Goal: Information Seeking & Learning: Learn about a topic

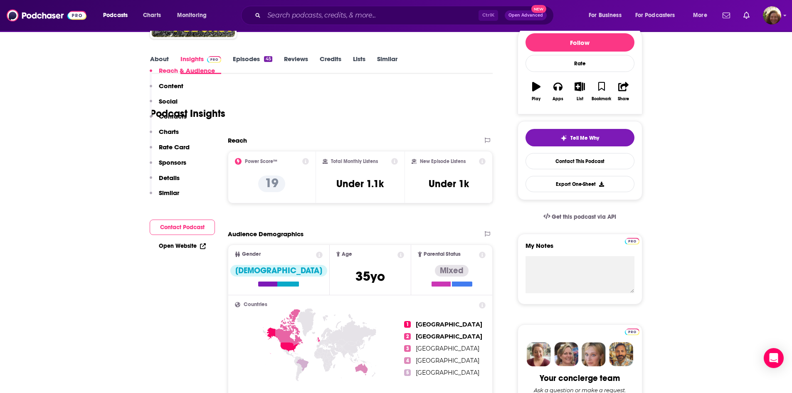
scroll to position [83, 0]
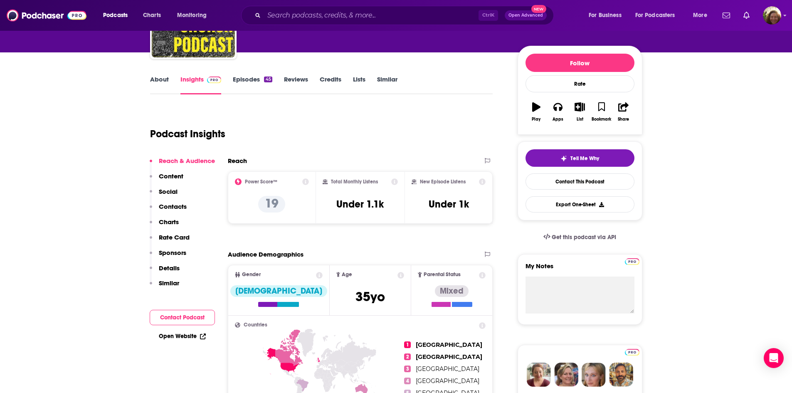
click at [298, 81] on link "Reviews" at bounding box center [296, 84] width 24 height 19
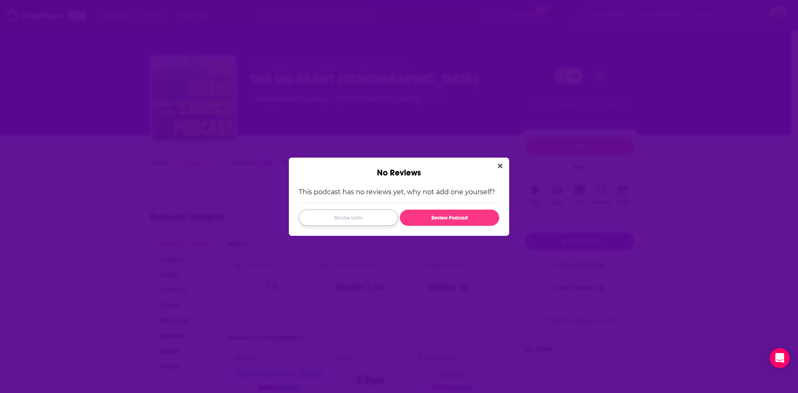
click at [375, 216] on button "Maybe Later" at bounding box center [348, 217] width 99 height 16
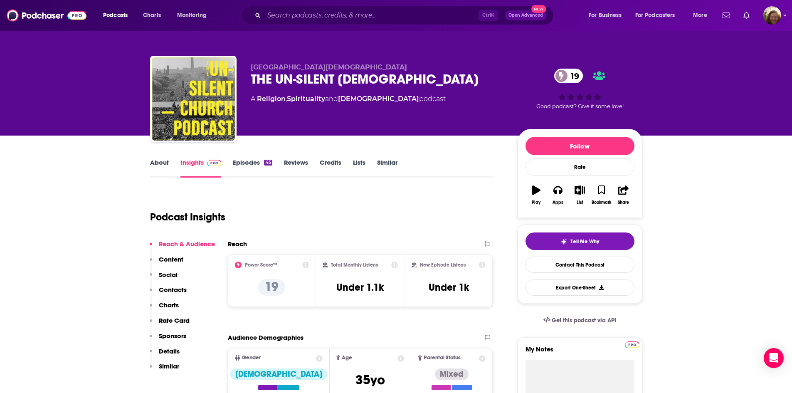
click at [194, 167] on link "Insights" at bounding box center [200, 167] width 41 height 19
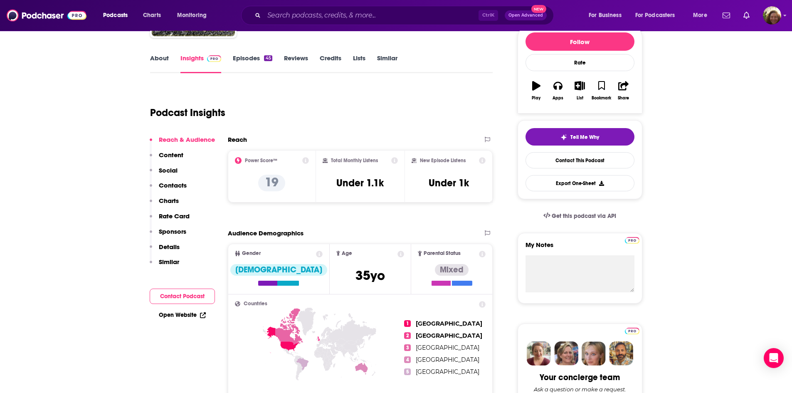
scroll to position [125, 0]
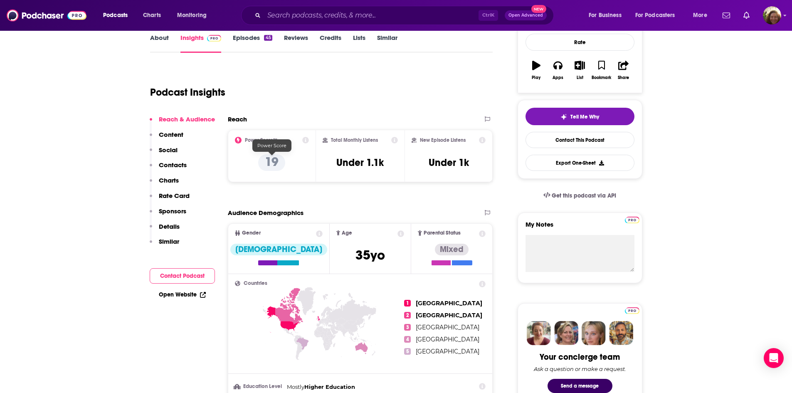
click at [273, 164] on p "19" at bounding box center [271, 162] width 27 height 17
click at [305, 142] on icon at bounding box center [305, 140] width 7 height 7
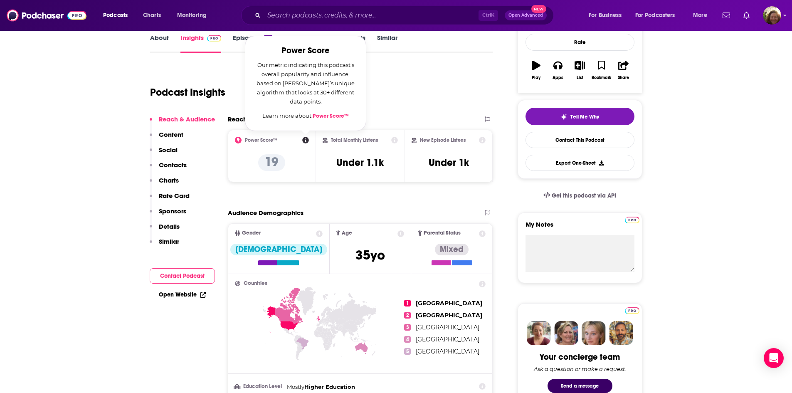
click at [312, 173] on div "Power Score™ Power Score Our metric indicating this podcast’s overall popularit…" at bounding box center [272, 156] width 89 height 52
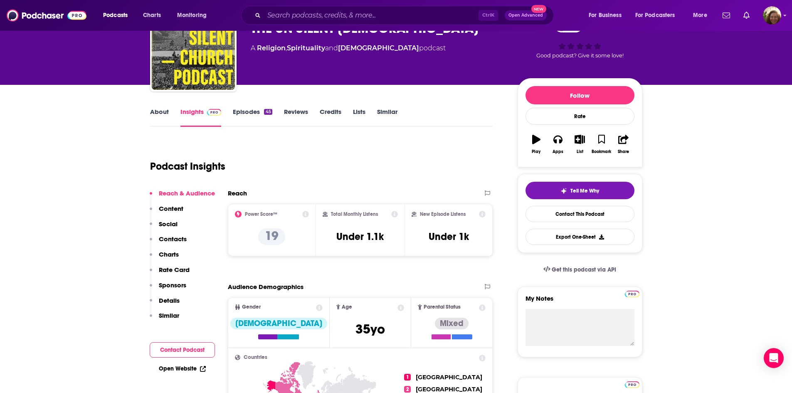
scroll to position [83, 0]
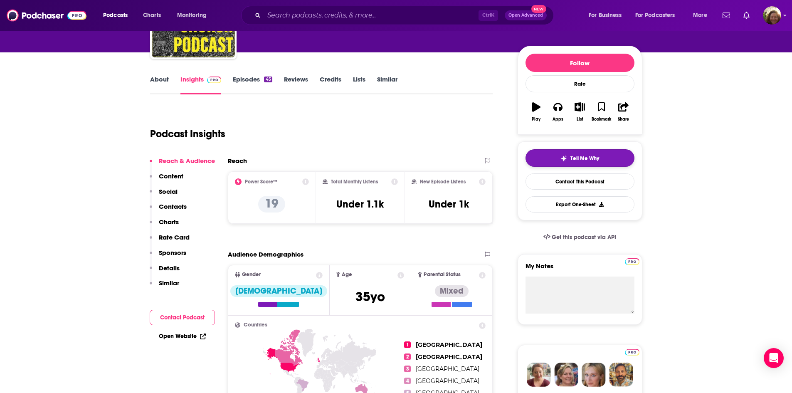
click at [551, 157] on button "Tell Me Why" at bounding box center [579, 157] width 109 height 17
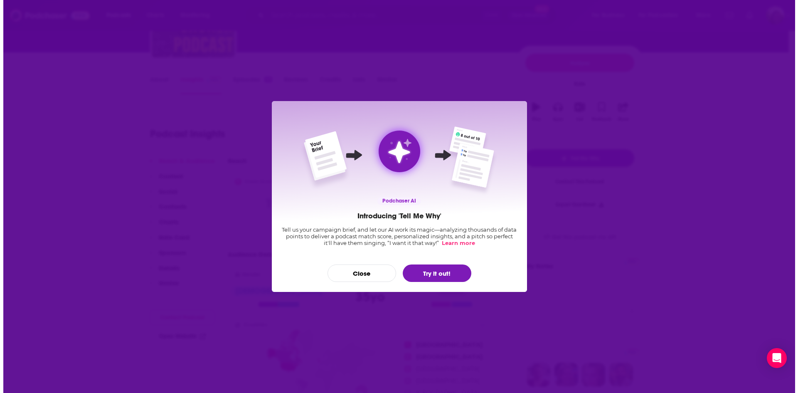
scroll to position [0, 0]
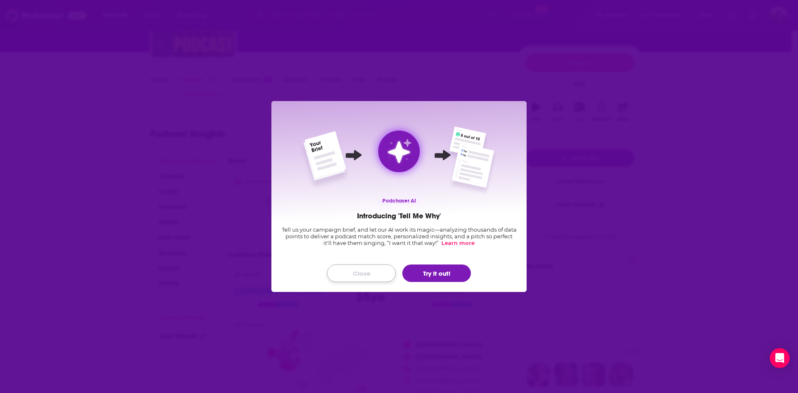
click at [376, 276] on button "Close" at bounding box center [361, 272] width 69 height 17
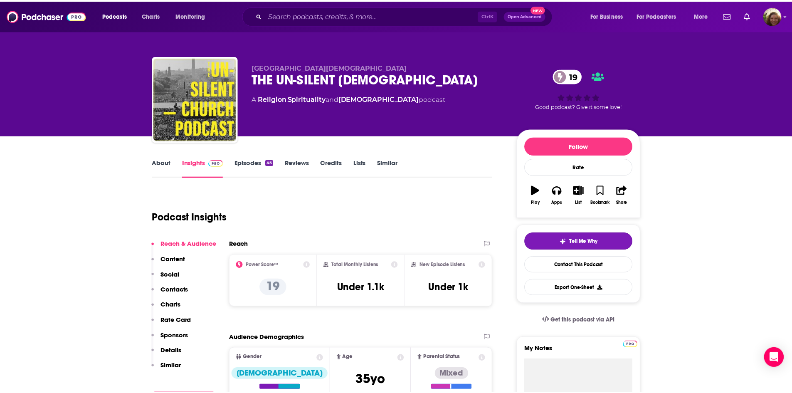
scroll to position [83, 0]
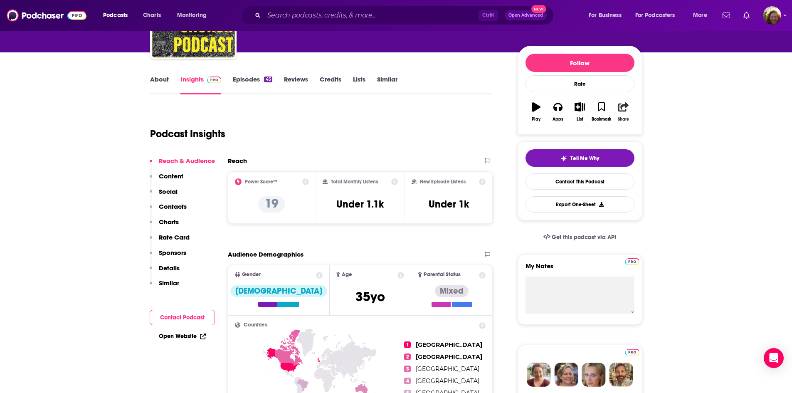
click at [625, 108] on icon "button" at bounding box center [623, 106] width 10 height 9
click at [465, 138] on div "Podcast Insights" at bounding box center [318, 129] width 336 height 42
click at [150, 84] on link "About" at bounding box center [159, 84] width 19 height 19
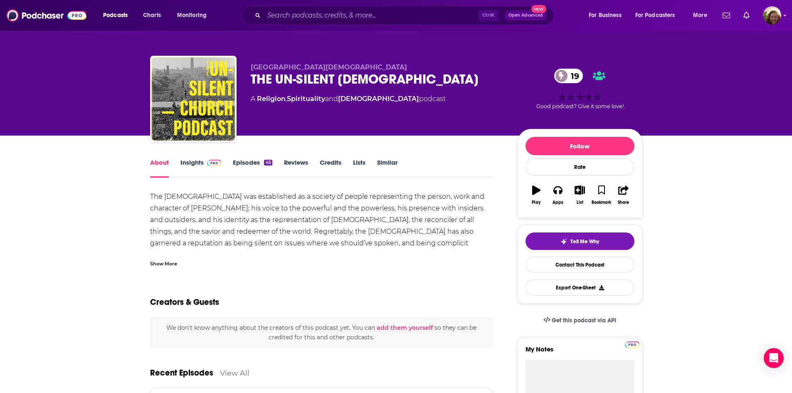
click at [190, 163] on link "Insights" at bounding box center [200, 167] width 41 height 19
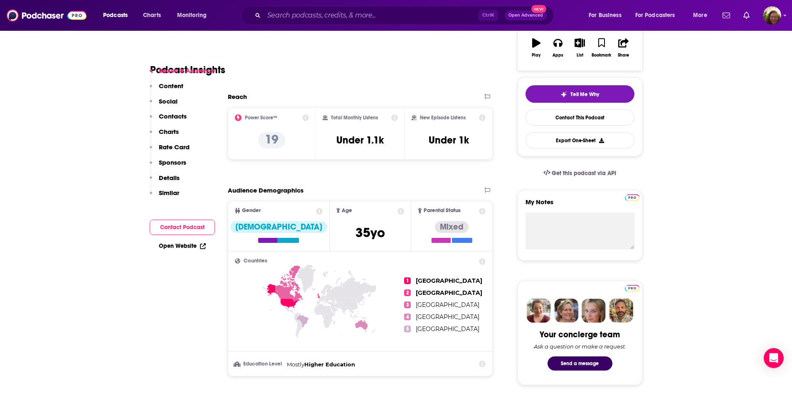
scroll to position [166, 0]
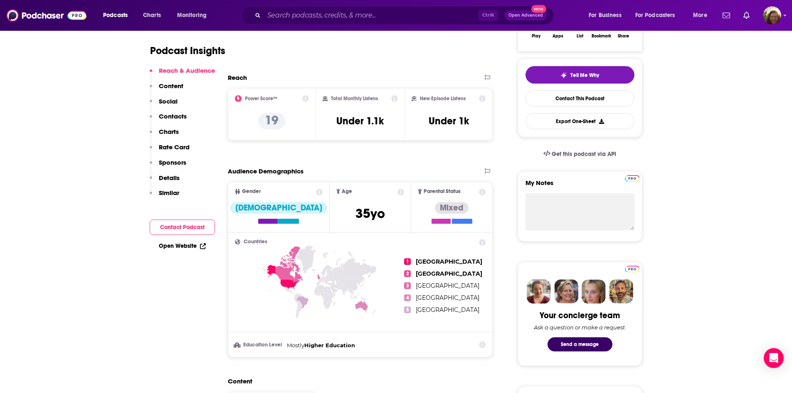
click at [172, 87] on p "Content" at bounding box center [171, 86] width 25 height 8
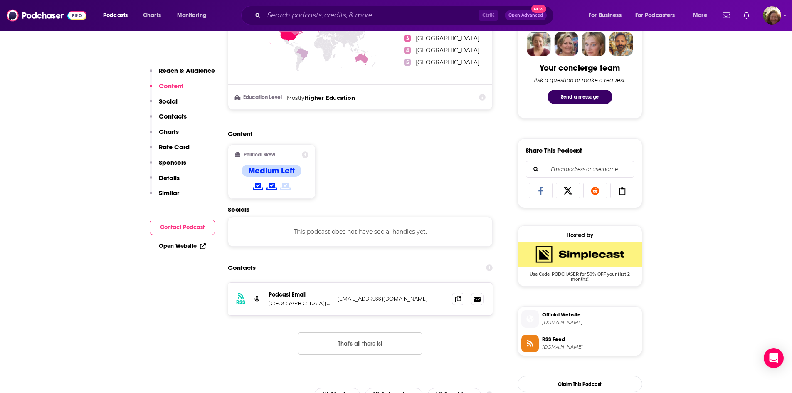
scroll to position [428, 0]
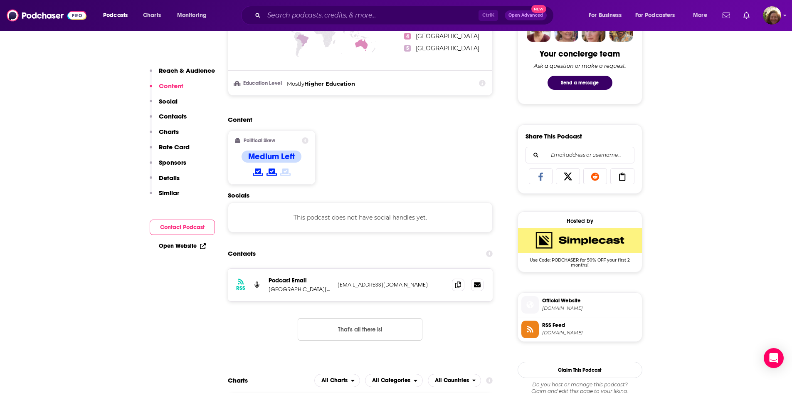
click at [178, 73] on p "Reach & Audience" at bounding box center [187, 70] width 56 height 8
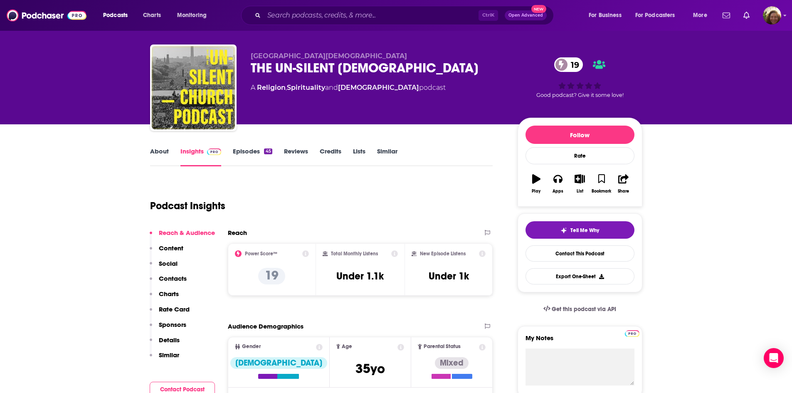
scroll to position [0, 0]
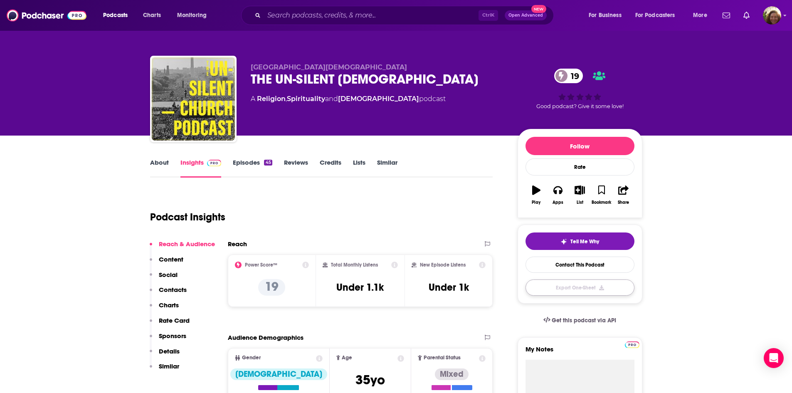
click at [568, 291] on button "Export One-Sheet" at bounding box center [579, 287] width 109 height 16
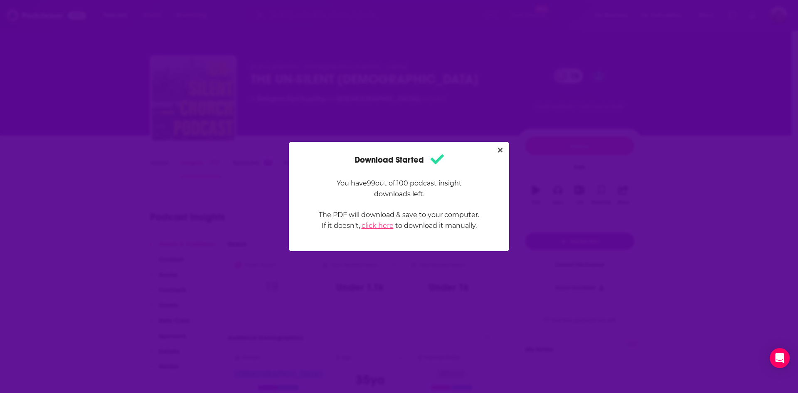
click at [385, 225] on link "click here" at bounding box center [378, 225] width 32 height 8
click at [502, 148] on icon "Close" at bounding box center [500, 150] width 5 height 5
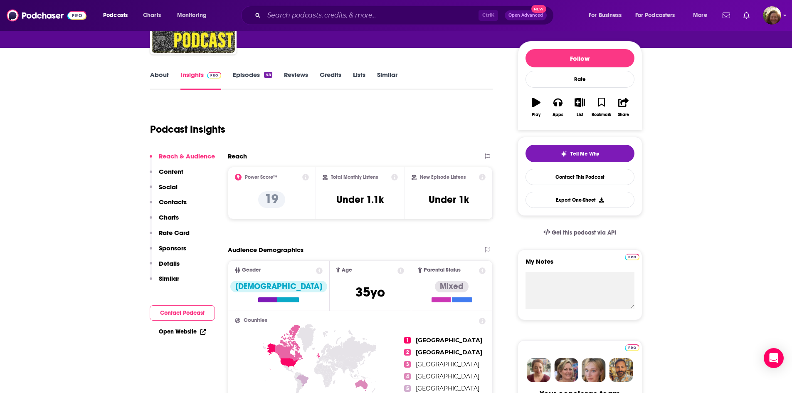
scroll to position [125, 0]
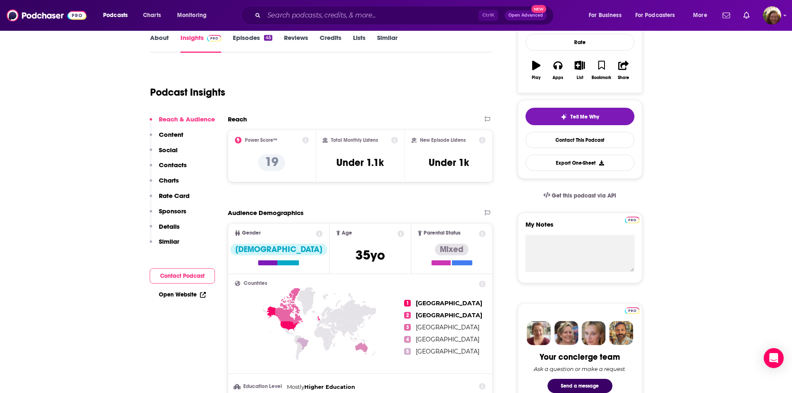
click at [482, 138] on icon at bounding box center [482, 140] width 7 height 7
click at [256, 145] on div "Power Score™ 19" at bounding box center [272, 156] width 74 height 38
click at [308, 139] on icon at bounding box center [305, 140] width 7 height 7
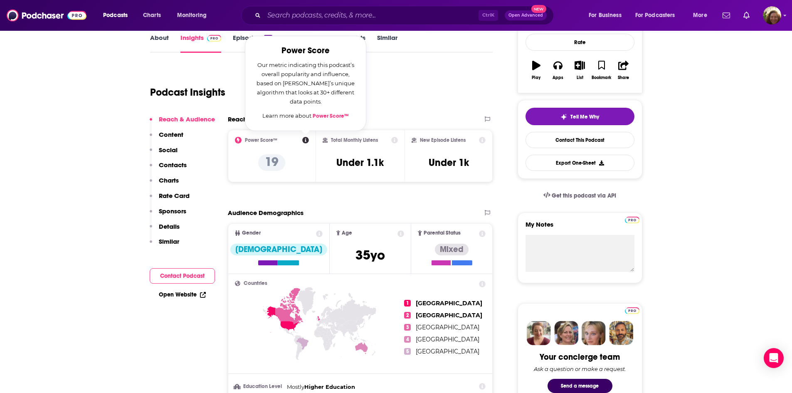
click at [335, 116] on link "Power Score™" at bounding box center [331, 116] width 36 height 7
click at [436, 84] on div "Podcast Insights" at bounding box center [318, 87] width 336 height 42
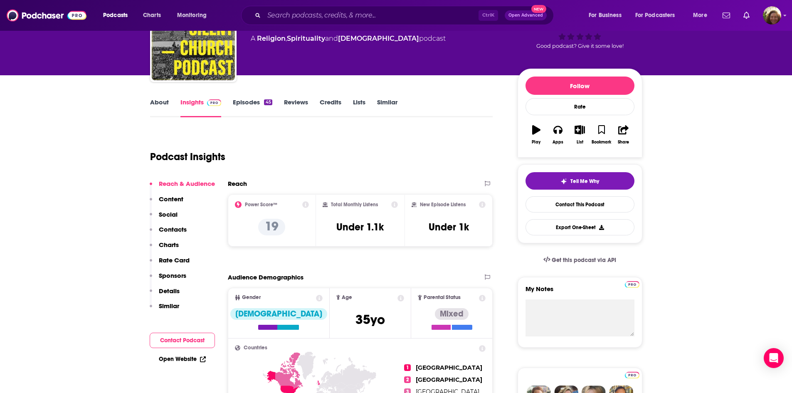
scroll to position [0, 0]
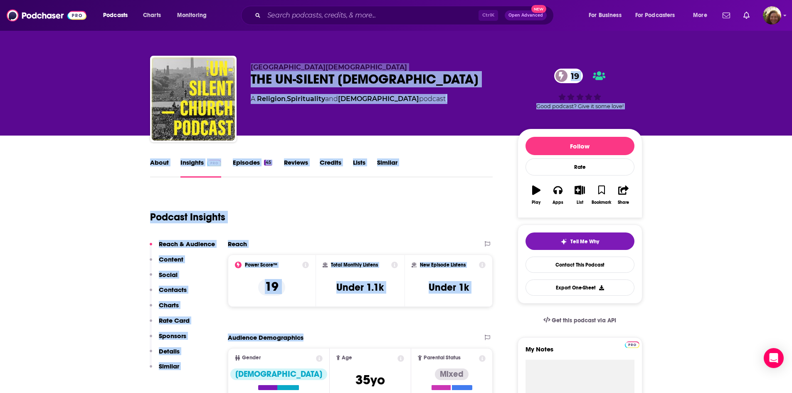
drag, startPoint x: 145, startPoint y: 59, endPoint x: 370, endPoint y: 332, distance: 353.9
click at [354, 194] on div "Podcast Insights" at bounding box center [318, 212] width 336 height 42
